Goal: Download file/media

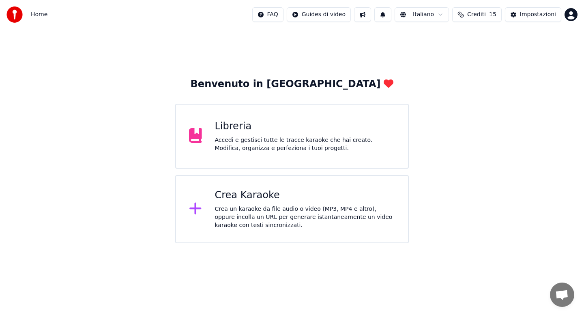
click at [282, 142] on div "Accedi e gestisci tutte le tracce karaoke che hai creato. Modifica, organizza e…" at bounding box center [305, 144] width 180 height 16
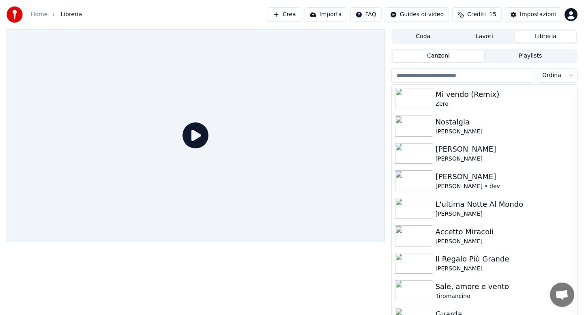
click at [427, 75] on input "search" at bounding box center [463, 75] width 144 height 15
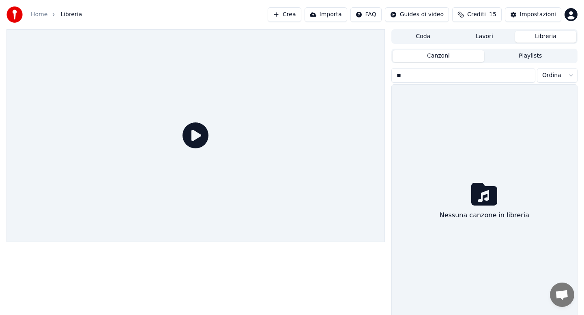
type input "*"
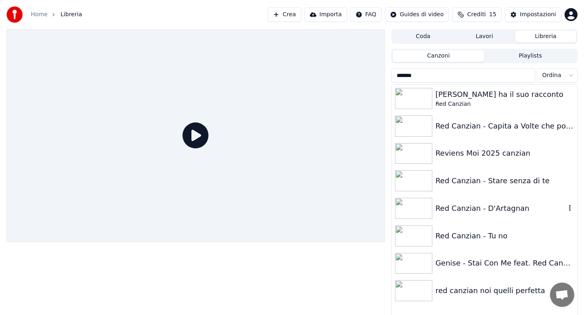
click at [462, 210] on div "Red Canzian - D'Artagnan" at bounding box center [500, 208] width 130 height 11
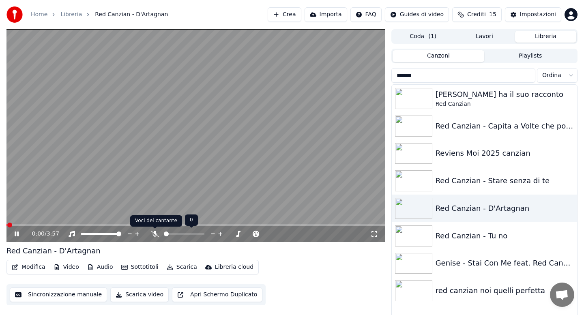
click at [154, 236] on icon at bounding box center [155, 234] width 8 height 6
click at [15, 233] on icon at bounding box center [17, 234] width 4 height 5
click at [17, 233] on icon at bounding box center [16, 234] width 5 height 6
click at [32, 225] on span at bounding box center [26, 225] width 40 height 2
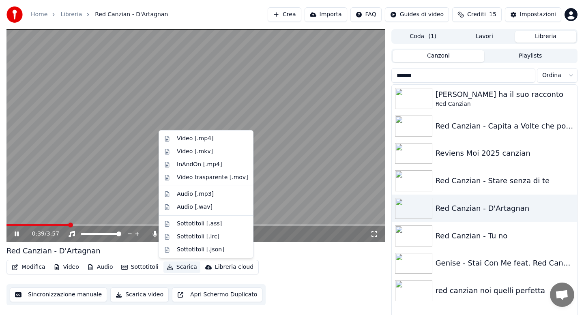
click at [180, 268] on button "Scarica" at bounding box center [181, 267] width 37 height 11
click at [464, 208] on div "Red Canzian - D'Artagnan" at bounding box center [500, 208] width 130 height 11
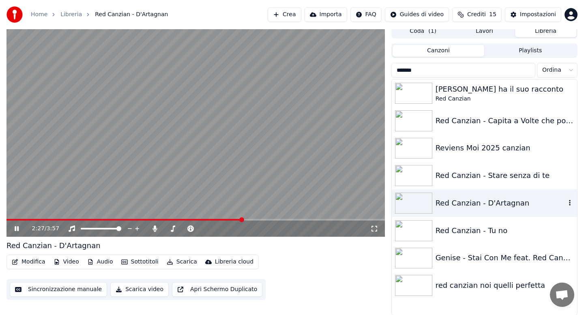
scroll to position [6, 0]
drag, startPoint x: 422, startPoint y: 69, endPoint x: 387, endPoint y: 73, distance: 35.1
click at [388, 73] on div "3:46 / 3:57 Red Canzian - D'Artagnan Modifica Video Audio Sottotitoli Scarica L…" at bounding box center [292, 170] width 584 height 292
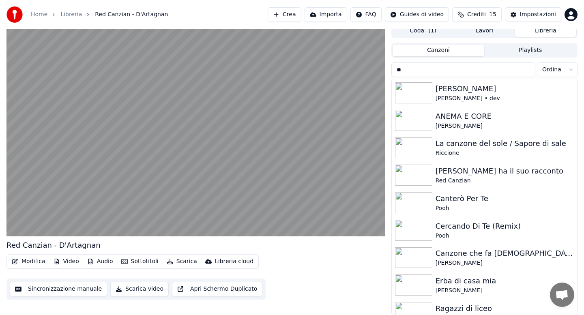
type input "*"
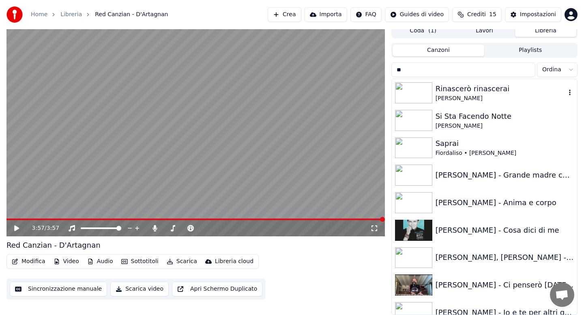
type input "*"
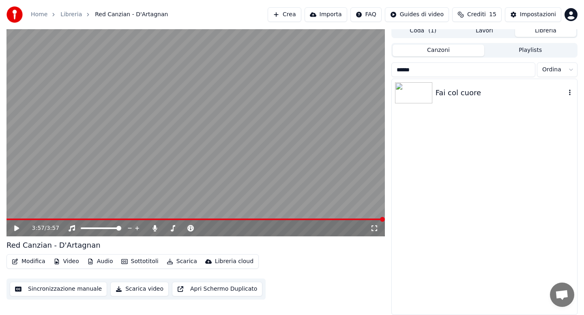
type input "******"
click at [452, 98] on div "Fai col cuore" at bounding box center [500, 92] width 130 height 11
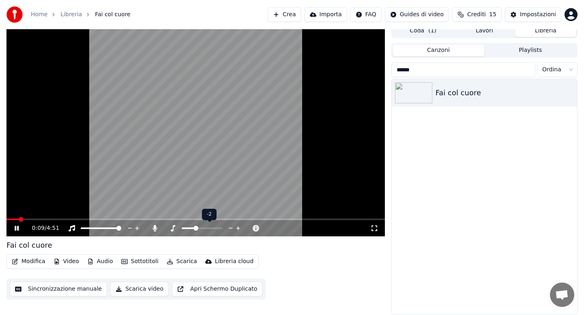
click at [196, 229] on span at bounding box center [195, 228] width 5 height 5
click at [143, 219] on span at bounding box center [195, 220] width 378 height 2
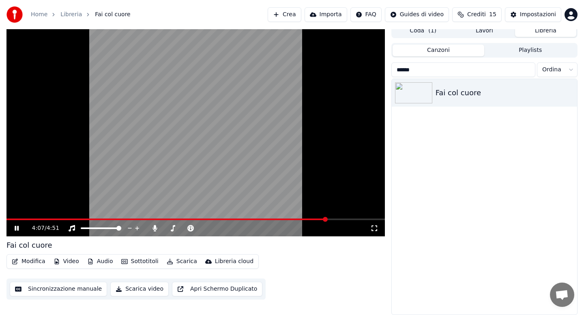
click at [98, 219] on span at bounding box center [166, 220] width 320 height 2
click at [197, 228] on span at bounding box center [198, 228] width 5 height 5
click at [182, 259] on button "Scarica" at bounding box center [181, 261] width 37 height 11
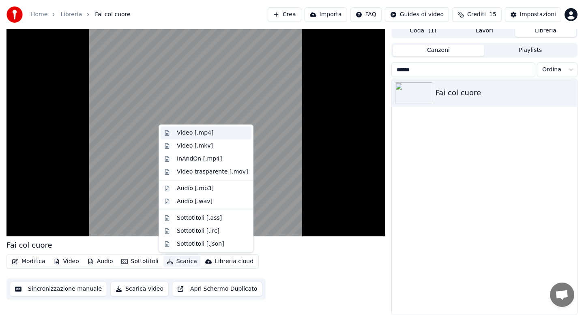
click at [197, 134] on div "Video [.mp4]" at bounding box center [195, 133] width 36 height 8
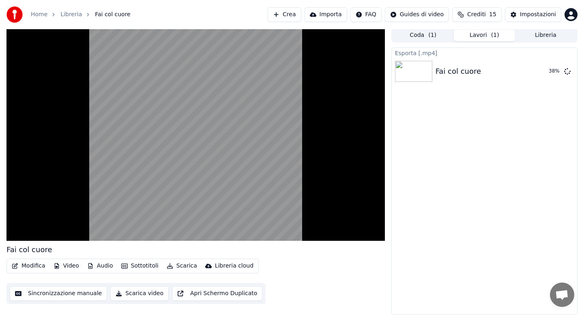
click at [471, 15] on span "Crediti" at bounding box center [476, 15] width 19 height 8
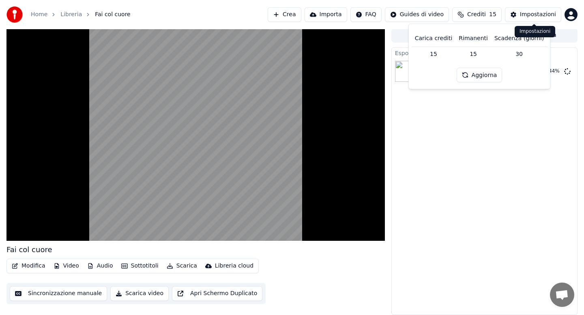
click at [568, 15] on html "Home Libreria Fai col cuore Crea Importa FAQ Guides di video Crediti 15 Imposta…" at bounding box center [292, 156] width 584 height 315
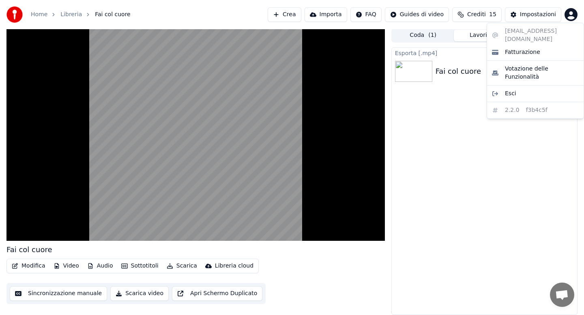
click at [445, 121] on html "Home Libreria Fai col cuore Crea Importa FAQ Guides di video Crediti 15 Imposta…" at bounding box center [292, 156] width 584 height 315
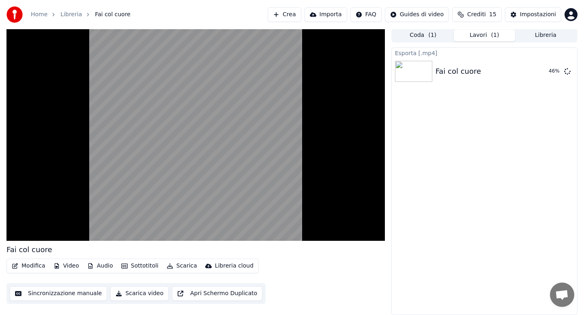
click at [476, 15] on span "Crediti" at bounding box center [476, 15] width 19 height 8
click at [469, 74] on button "Aggiorna" at bounding box center [480, 75] width 46 height 15
click at [468, 100] on div "Esporta [.mp4] Fai col cuore 59 %" at bounding box center [484, 181] width 186 height 268
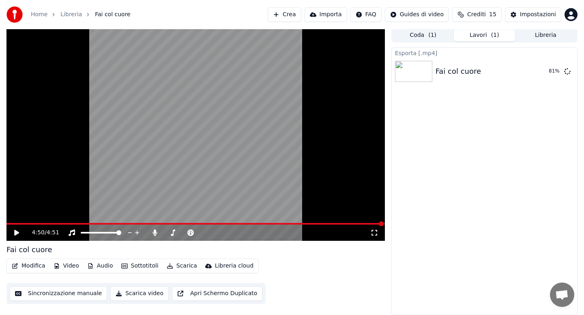
click at [473, 18] on span "Crediti" at bounding box center [476, 15] width 19 height 8
click at [469, 111] on div "Esporta [.mp4] Fai col cuore 91 %" at bounding box center [484, 181] width 186 height 268
